Goal: Find specific page/section: Find specific page/section

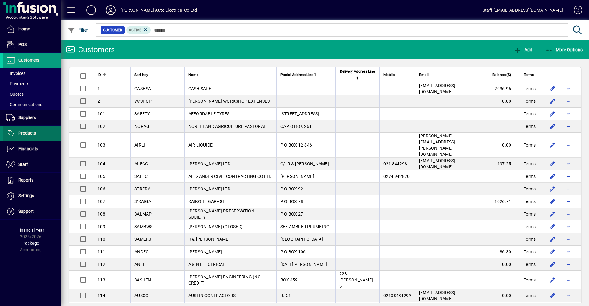
click at [26, 133] on span "Products" at bounding box center [26, 133] width 17 height 5
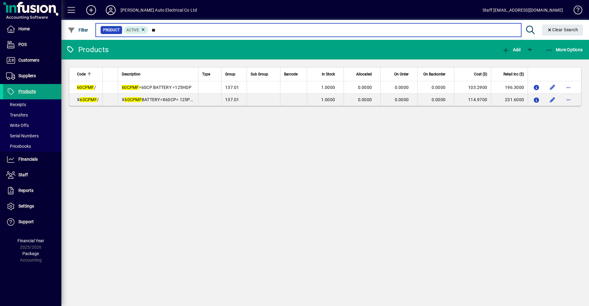
type input "*"
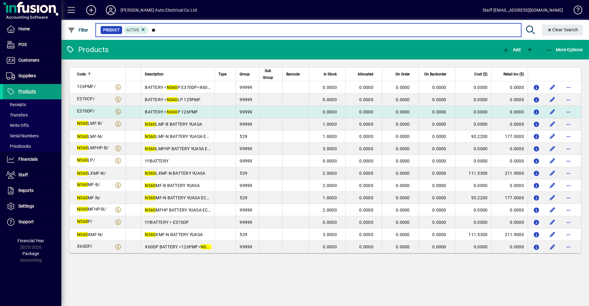
type input "*"
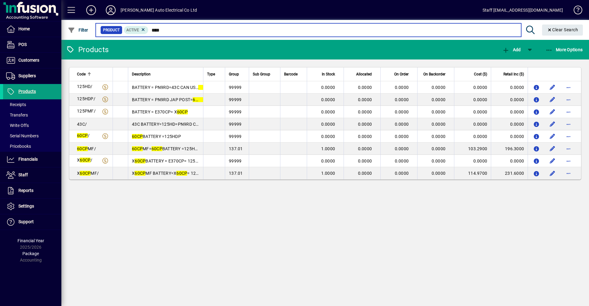
type input "****"
